Goal: Find specific page/section: Find specific page/section

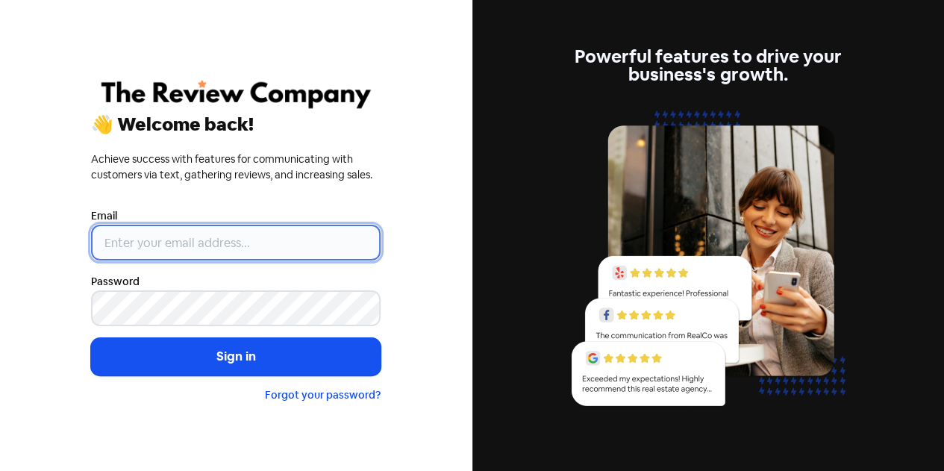
click at [243, 237] on input "email" at bounding box center [236, 243] width 290 height 36
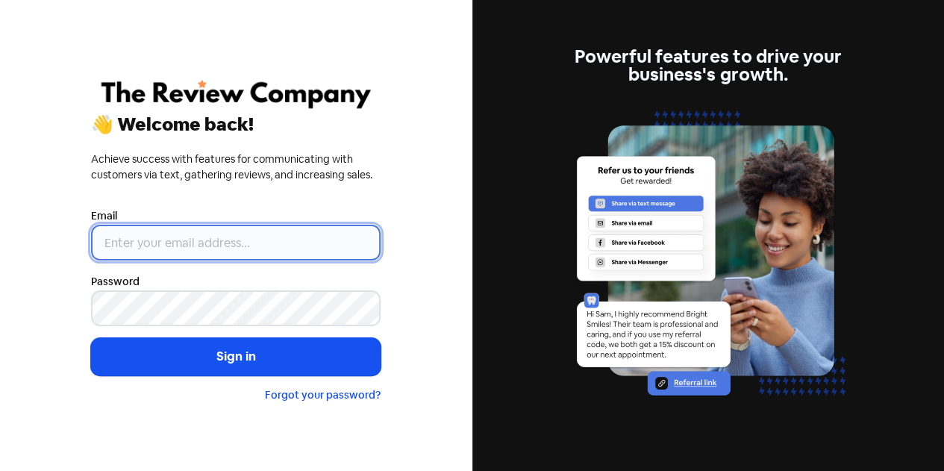
type input "[EMAIL_ADDRESS][DOMAIN_NAME]"
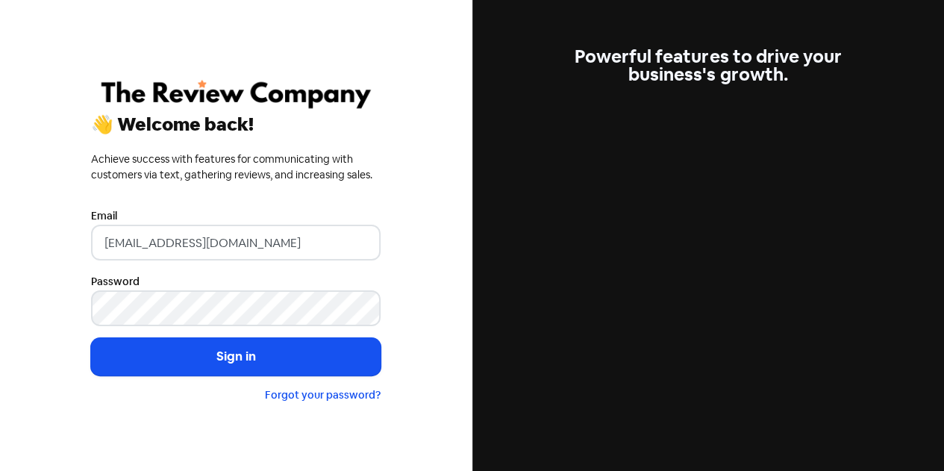
click at [91, 338] on button "Sign in" at bounding box center [236, 356] width 290 height 37
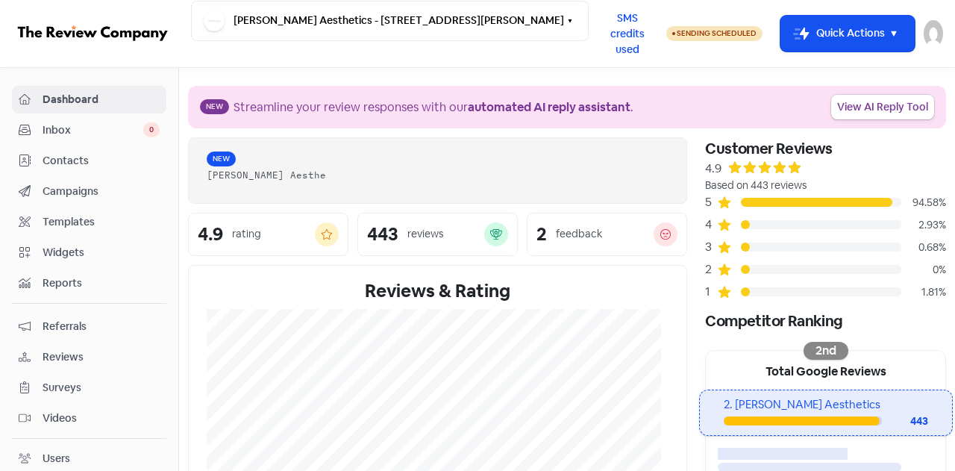
click at [60, 160] on span "Contacts" at bounding box center [101, 161] width 117 height 16
